Goal: Transaction & Acquisition: Download file/media

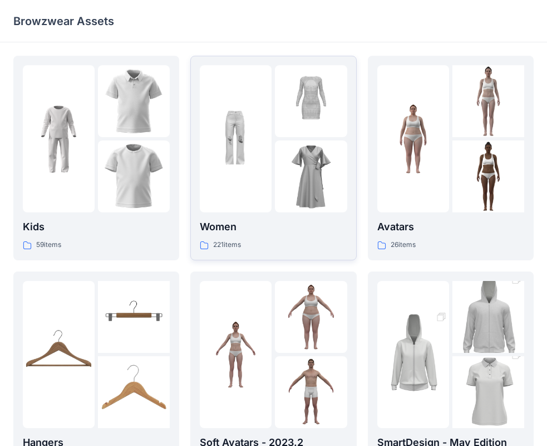
click at [275, 240] on div "221 items" at bounding box center [273, 245] width 147 height 12
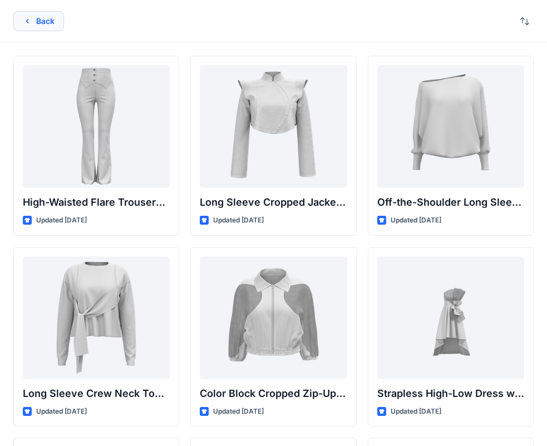
click at [25, 17] on icon "button" at bounding box center [27, 21] width 9 height 9
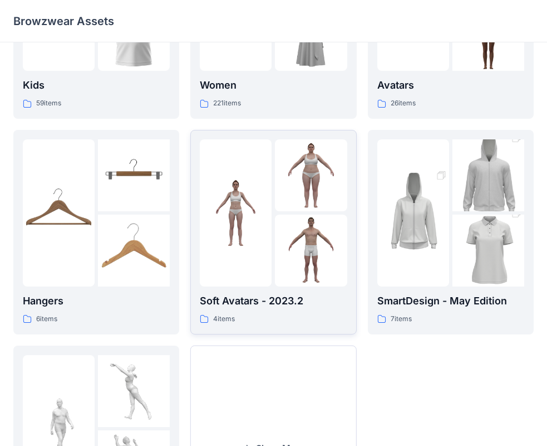
scroll to position [277, 0]
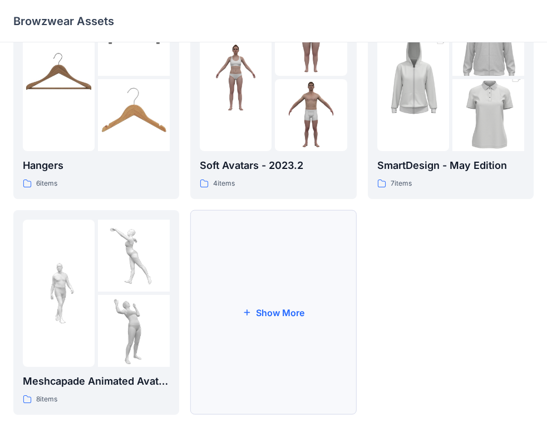
click at [290, 334] on button "Show More" at bounding box center [273, 312] width 166 height 204
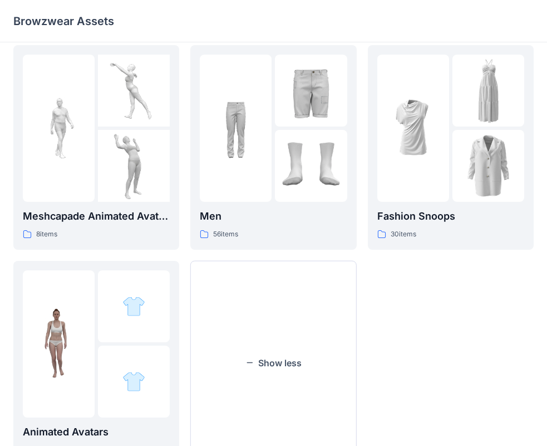
scroll to position [444, 0]
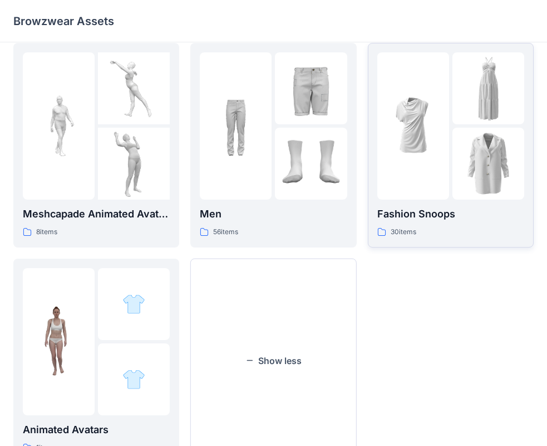
click at [464, 190] on img at bounding box center [489, 164] width 72 height 72
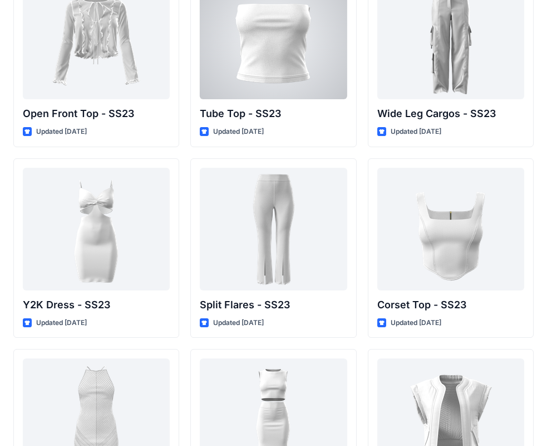
scroll to position [861, 0]
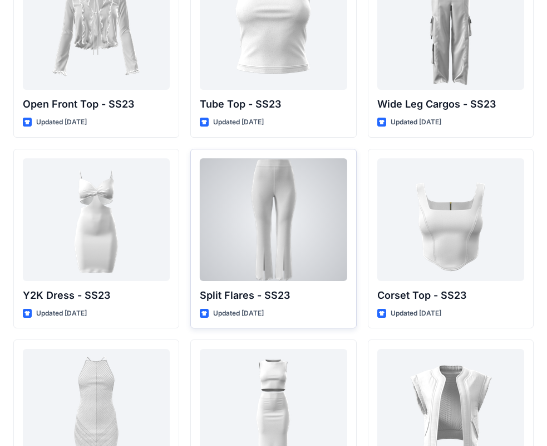
click at [277, 241] on div at bounding box center [273, 219] width 147 height 123
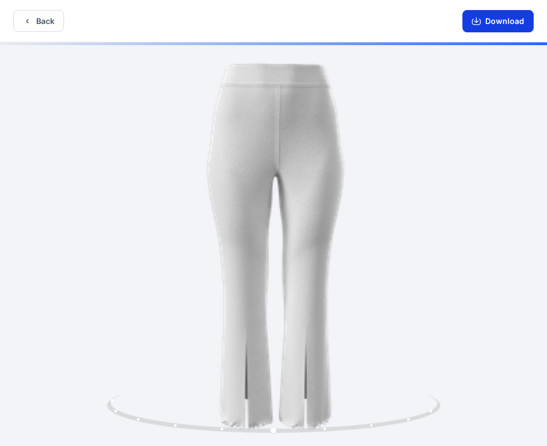
click at [494, 26] on button "Download" at bounding box center [498, 21] width 71 height 22
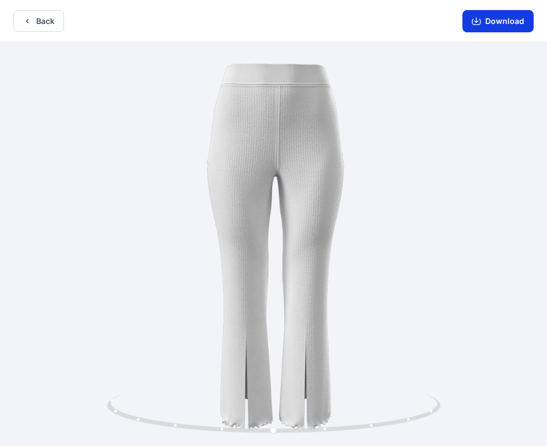
click at [480, 23] on icon "button" at bounding box center [476, 21] width 9 height 9
